Goal: Task Accomplishment & Management: Manage account settings

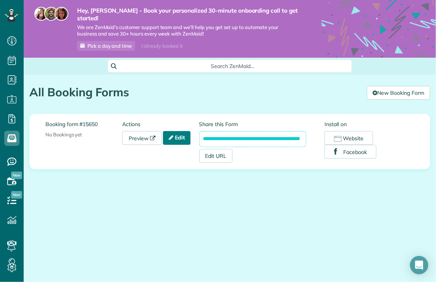
scroll to position [3, 3]
click at [189, 135] on link "Edit" at bounding box center [177, 138] width 28 height 14
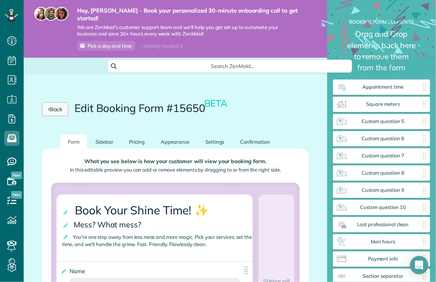
click at [51, 105] on link "Back" at bounding box center [55, 109] width 26 height 14
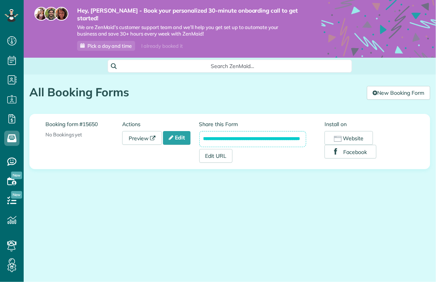
scroll to position [3, 3]
